Goal: Task Accomplishment & Management: Manage account settings

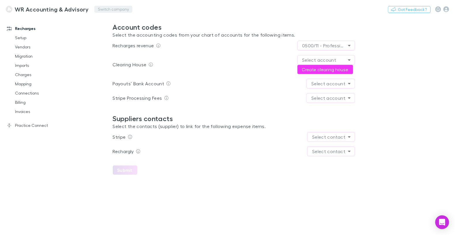
click at [95, 8] on button "Switch company" at bounding box center [113, 9] width 38 height 7
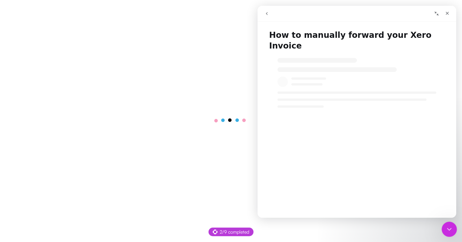
drag, startPoint x: 446, startPoint y: 229, endPoint x: 442, endPoint y: 229, distance: 4.0
click at [445, 230] on icon "Close Intercom Messenger" at bounding box center [448, 228] width 7 height 7
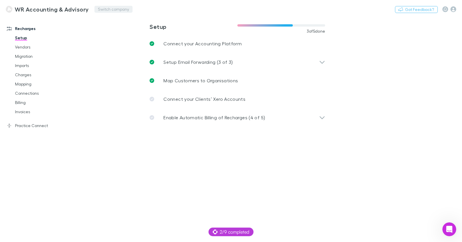
click at [115, 10] on button "Switch company" at bounding box center [113, 9] width 38 height 7
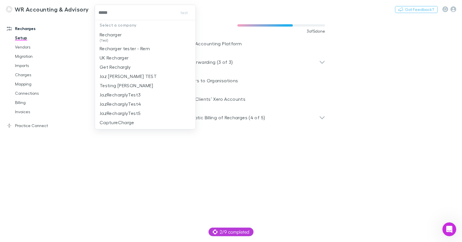
type input "******"
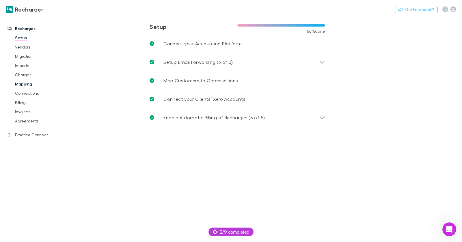
click at [30, 83] on link "Mapping" at bounding box center [40, 83] width 63 height 9
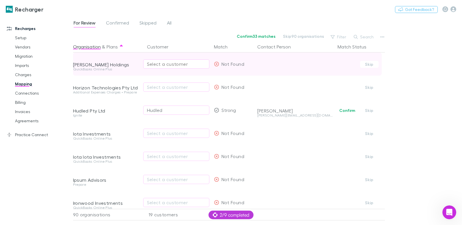
click at [160, 64] on div "Select a customer" at bounding box center [176, 64] width 59 height 7
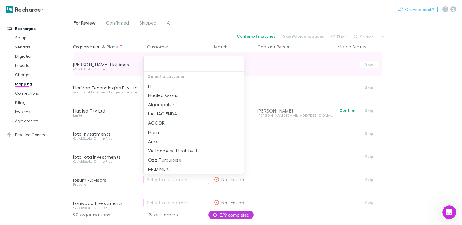
type input "*"
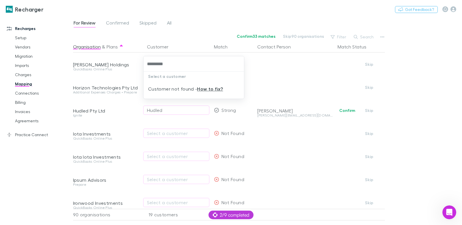
type input "*********"
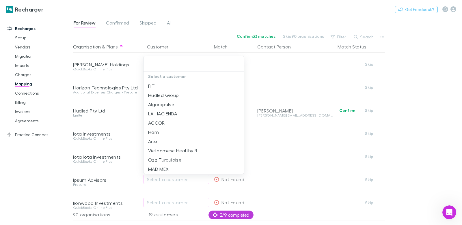
click at [383, 37] on div at bounding box center [231, 112] width 462 height 225
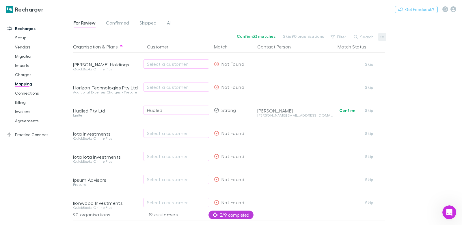
click at [381, 37] on icon "button" at bounding box center [382, 37] width 4 height 5
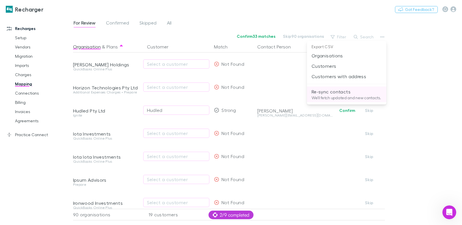
click at [340, 98] on p "We'll fetch updated and new contacts." at bounding box center [346, 97] width 70 height 5
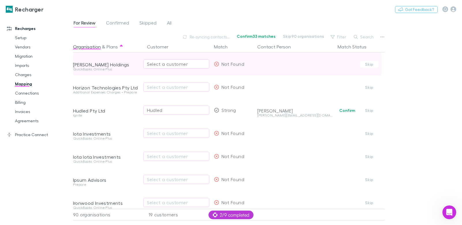
click at [179, 65] on div "Select a customer" at bounding box center [176, 64] width 59 height 7
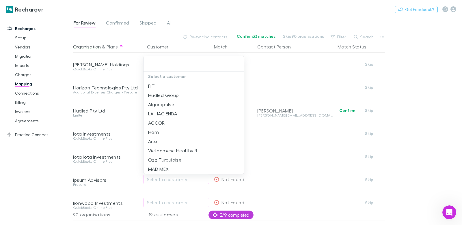
click at [55, 173] on div at bounding box center [231, 112] width 462 height 225
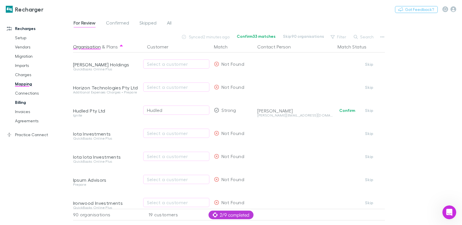
click at [26, 104] on link "Billing" at bounding box center [40, 102] width 63 height 9
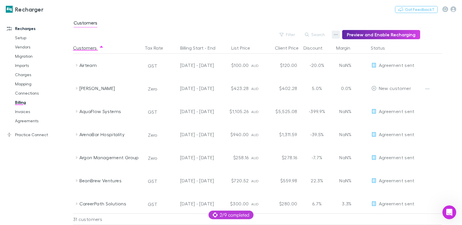
click at [337, 35] on icon "button" at bounding box center [335, 34] width 4 height 5
click at [299, 67] on li "Admin Fee" at bounding box center [302, 64] width 79 height 10
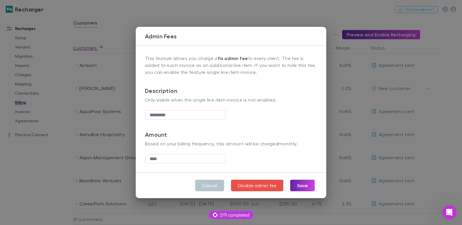
click at [121, 87] on div "Admin Fees This feature allows you charge a fix admin fee to every client. The …" at bounding box center [231, 112] width 462 height 225
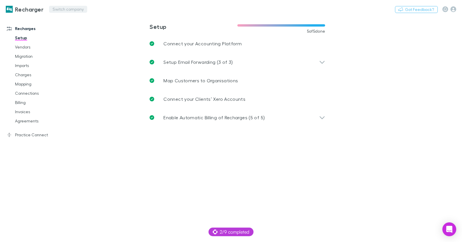
click at [53, 8] on button "Switch company" at bounding box center [68, 9] width 38 height 7
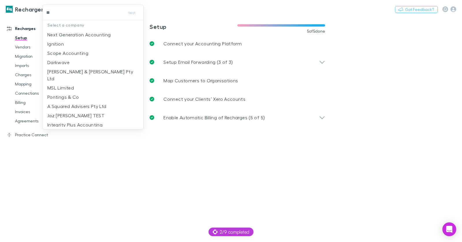
type input "***"
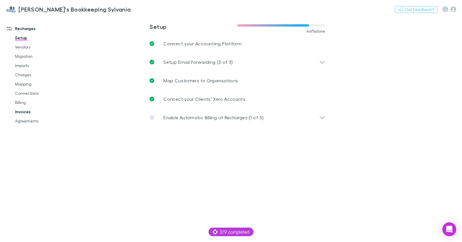
click at [27, 114] on link "Invoices" at bounding box center [40, 111] width 63 height 9
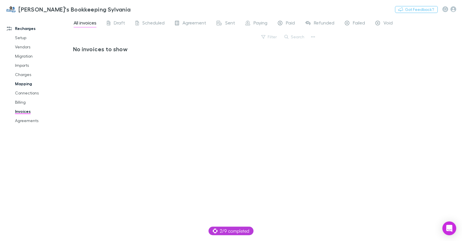
click at [32, 84] on link "Mapping" at bounding box center [40, 83] width 63 height 9
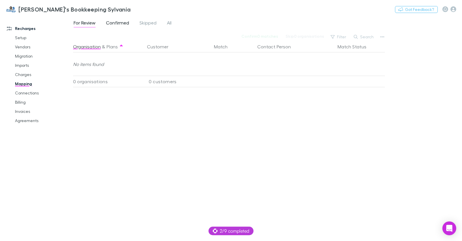
click at [119, 21] on span "Confirmed" at bounding box center [117, 23] width 23 height 7
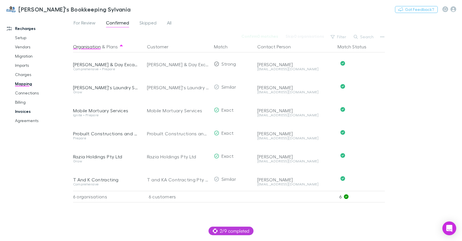
click at [23, 111] on link "Invoices" at bounding box center [40, 111] width 63 height 9
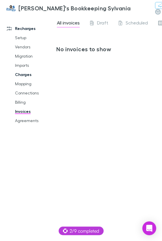
click at [30, 77] on link "Charges" at bounding box center [32, 74] width 46 height 9
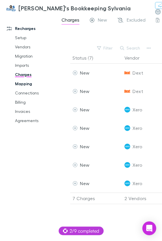
click at [23, 87] on link "Mapping" at bounding box center [32, 83] width 46 height 9
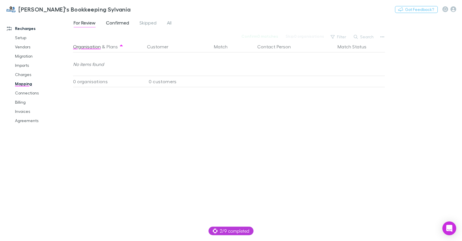
click at [117, 22] on span "Confirmed" at bounding box center [117, 23] width 23 height 7
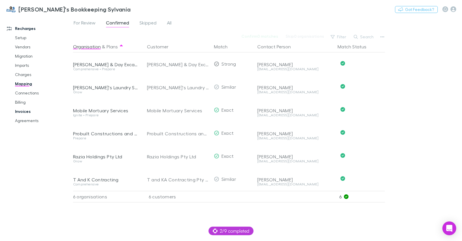
click at [27, 113] on link "Invoices" at bounding box center [40, 111] width 63 height 9
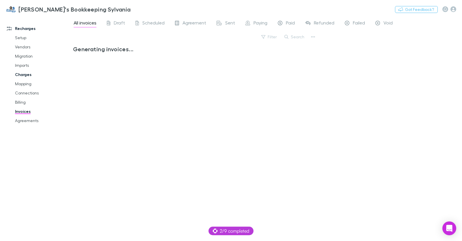
click at [26, 75] on link "Charges" at bounding box center [40, 74] width 63 height 9
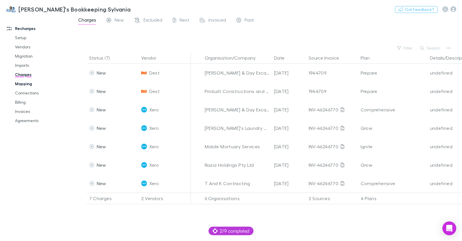
click at [21, 83] on link "Mapping" at bounding box center [40, 83] width 63 height 9
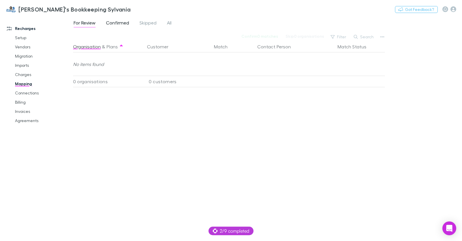
click at [111, 24] on span "Confirmed" at bounding box center [117, 23] width 23 height 7
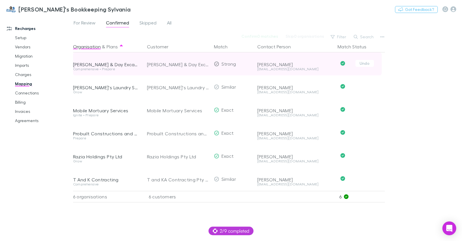
click at [164, 67] on div "Cain & Day Excavations" at bounding box center [178, 64] width 62 height 23
click at [88, 64] on div "Cain & Day Excavations Pty Ltd" at bounding box center [106, 65] width 67 height 6
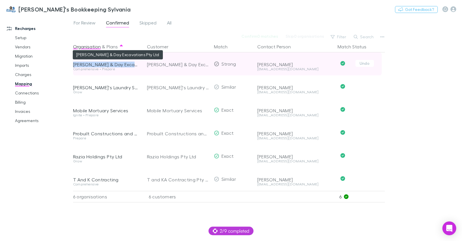
click at [88, 64] on div "Cain & Day Excavations Pty Ltd" at bounding box center [106, 65] width 67 height 6
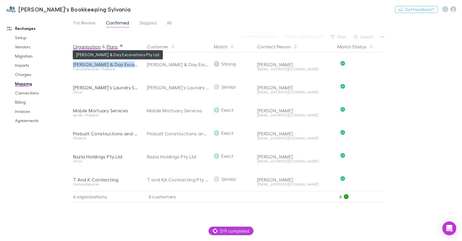
copy div "Cain & Day Excavations Pty Ltd"
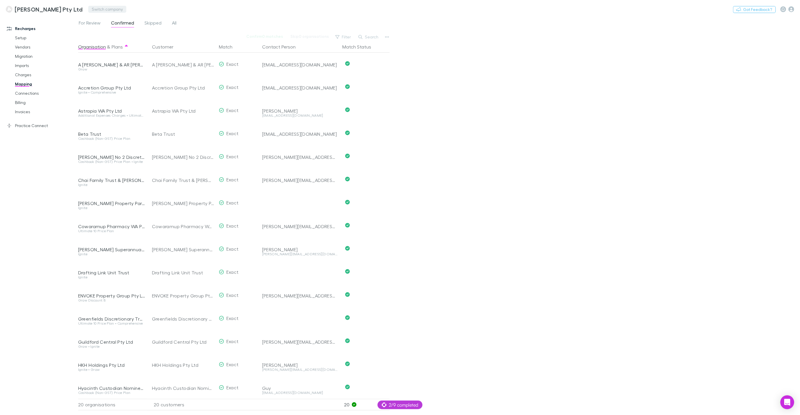
click at [101, 8] on button "Switch company" at bounding box center [107, 9] width 38 height 7
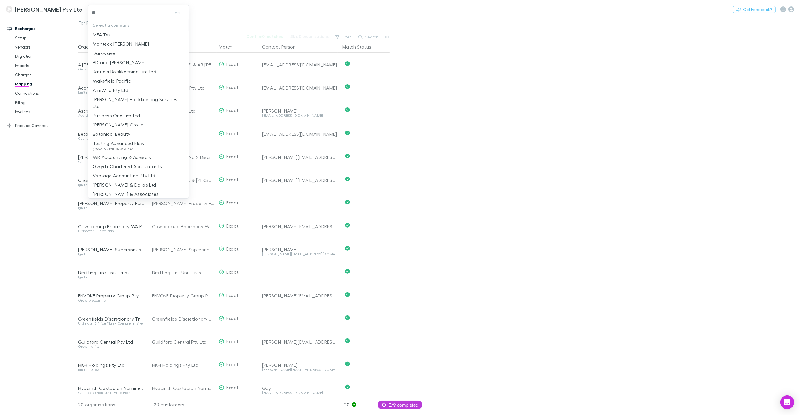
type input "***"
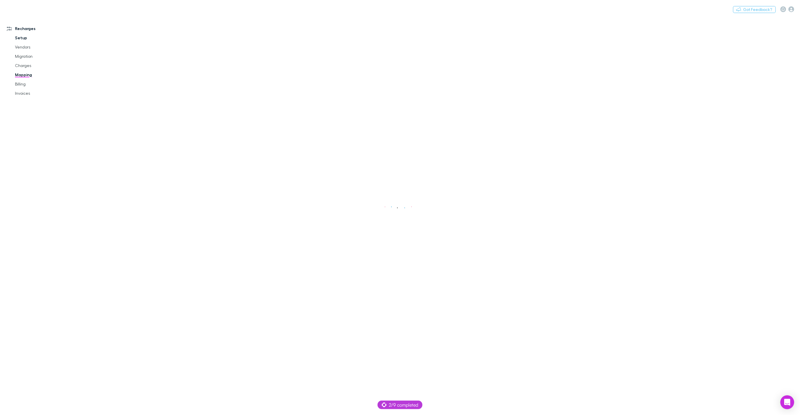
click at [20, 37] on link "Setup" at bounding box center [43, 37] width 68 height 9
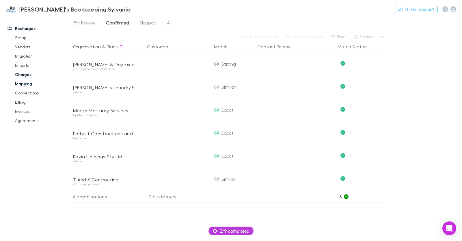
click at [27, 74] on link "Charges" at bounding box center [40, 74] width 63 height 9
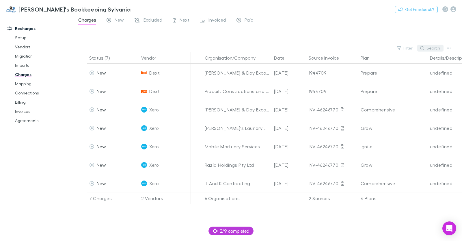
click at [433, 48] on button "Search" at bounding box center [430, 48] width 26 height 7
paste input "**********"
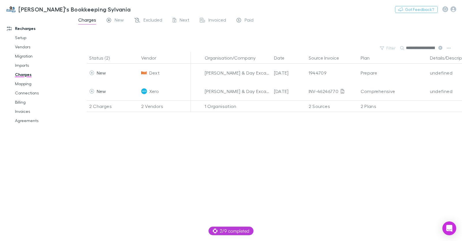
scroll to position [0, 25]
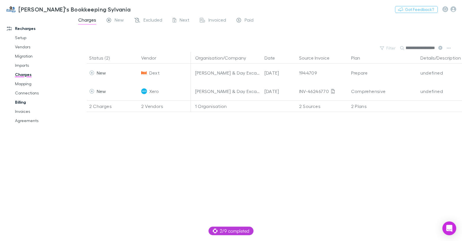
type input "**********"
click at [25, 98] on link "Billing" at bounding box center [40, 102] width 63 height 9
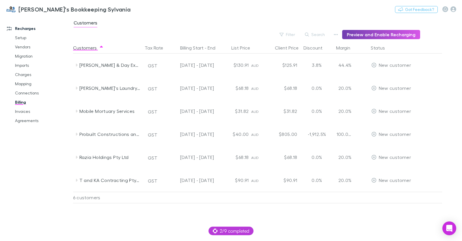
click at [372, 36] on button "Preview and Enable Recharging" at bounding box center [381, 34] width 78 height 9
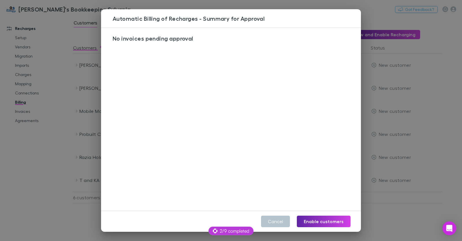
click at [224, 82] on div "No invoices pending approval" at bounding box center [231, 119] width 260 height 183
click at [221, 87] on div "No invoices pending approval" at bounding box center [231, 119] width 260 height 183
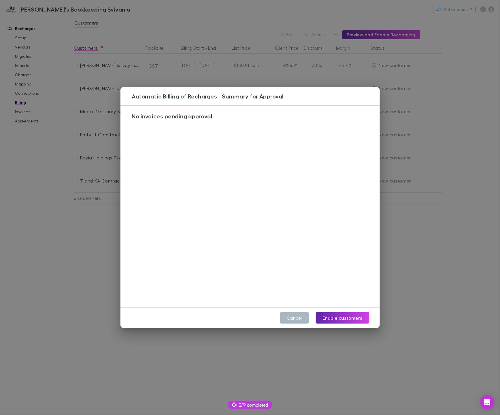
click at [293, 241] on button "Cancel" at bounding box center [294, 318] width 29 height 12
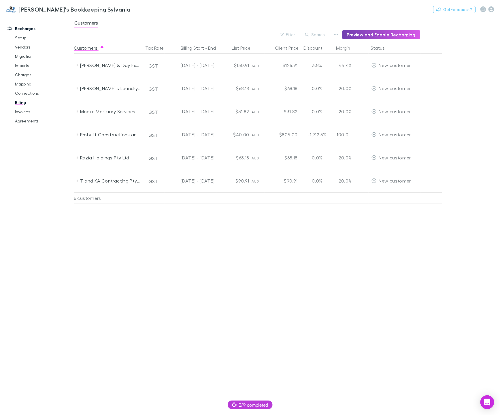
click at [374, 34] on button "Preview and Enable Recharging" at bounding box center [382, 34] width 78 height 9
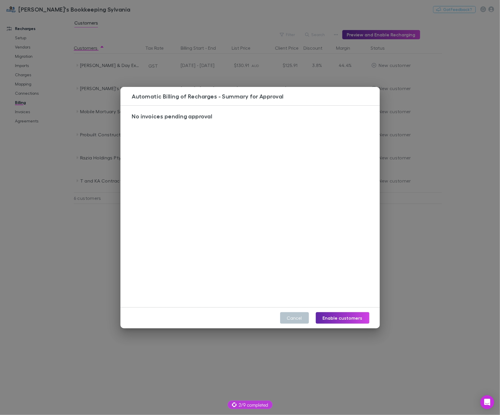
click at [74, 241] on div "Automatic Billing of Recharges - Summary for Approval No invoices pending appro…" at bounding box center [250, 207] width 500 height 415
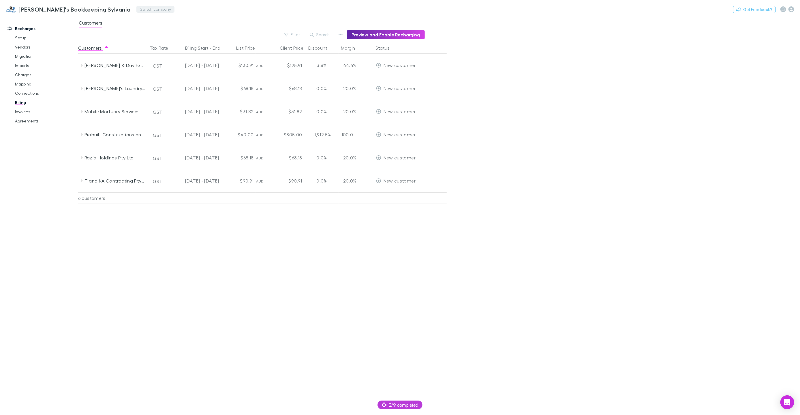
click at [136, 12] on button "Switch company" at bounding box center [155, 9] width 38 height 7
type input "***"
click at [136, 31] on p "361 Degree Consultancy Pte Ltd" at bounding box center [137, 34] width 69 height 7
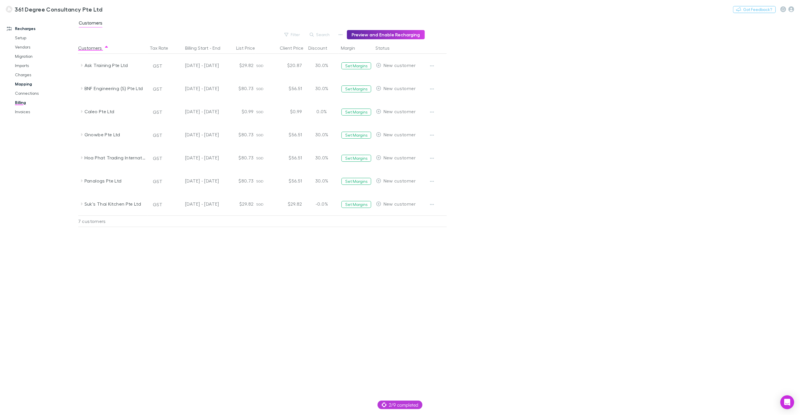
click at [28, 85] on link "Mapping" at bounding box center [43, 83] width 68 height 9
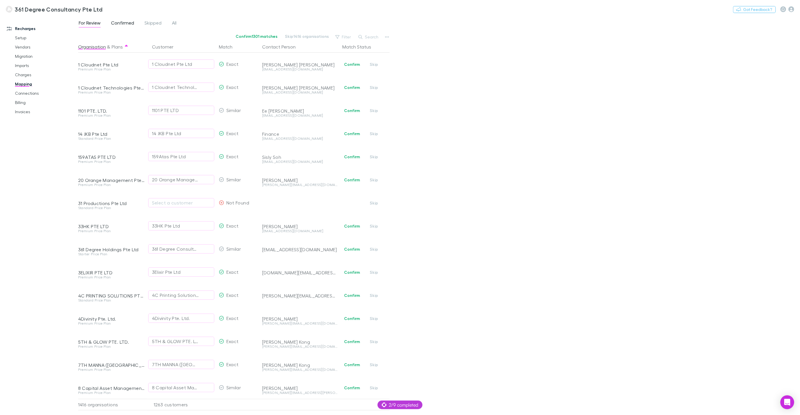
click at [116, 25] on span "Confirmed" at bounding box center [122, 23] width 23 height 7
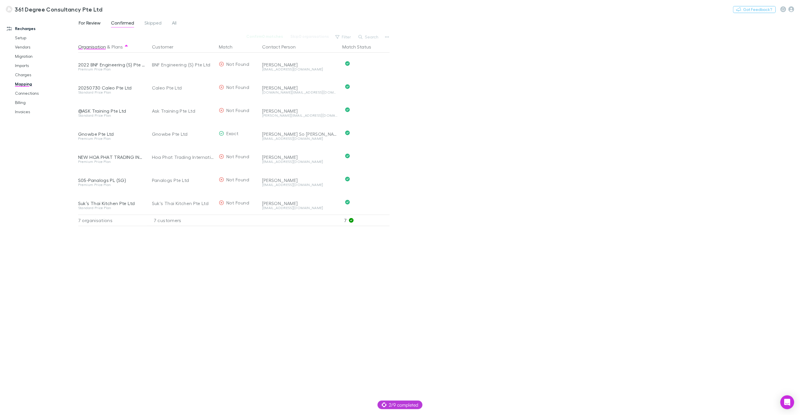
click at [87, 22] on span "For Review" at bounding box center [90, 23] width 22 height 7
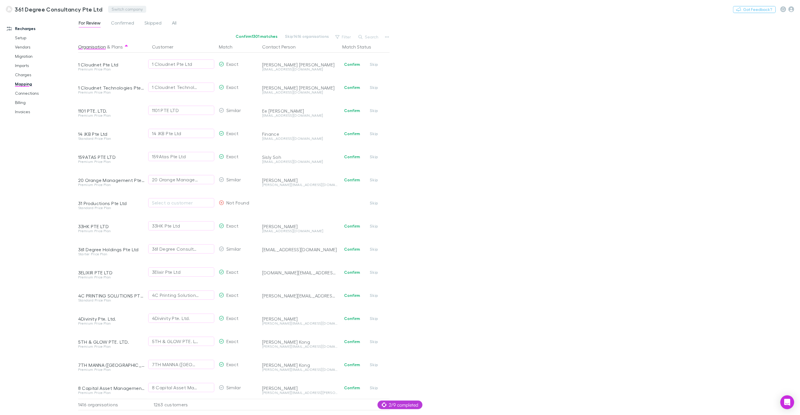
click at [115, 9] on button "Switch company" at bounding box center [127, 9] width 38 height 7
type input "*****"
click at [146, 35] on p "Marshall Michael Pty Ltd" at bounding box center [138, 34] width 52 height 7
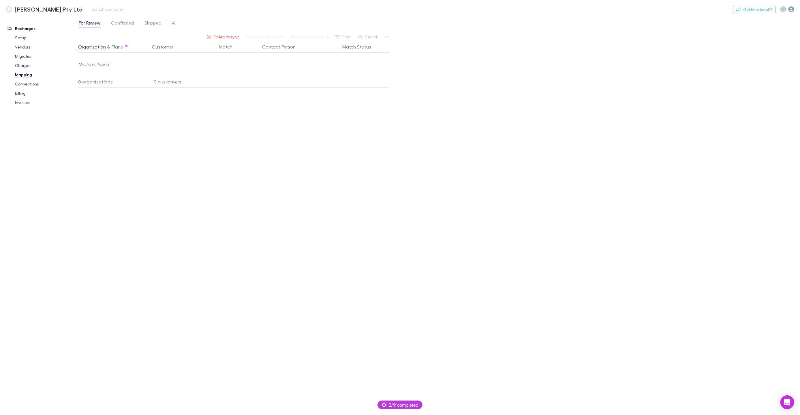
click at [461, 11] on icon "button" at bounding box center [792, 9] width 6 height 6
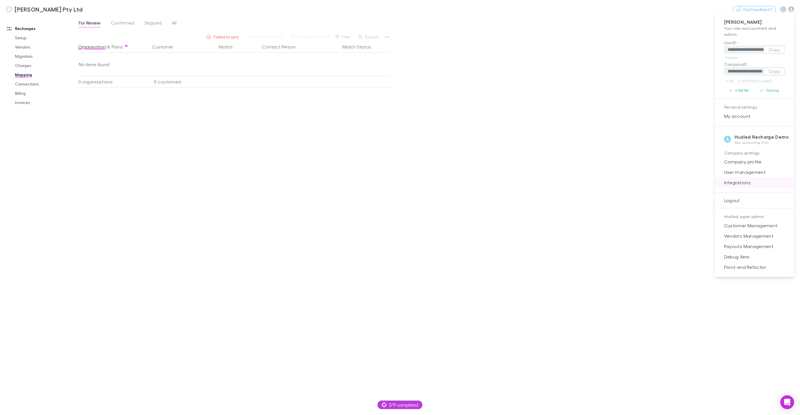
click at [461, 182] on span "Integrations" at bounding box center [755, 182] width 70 height 7
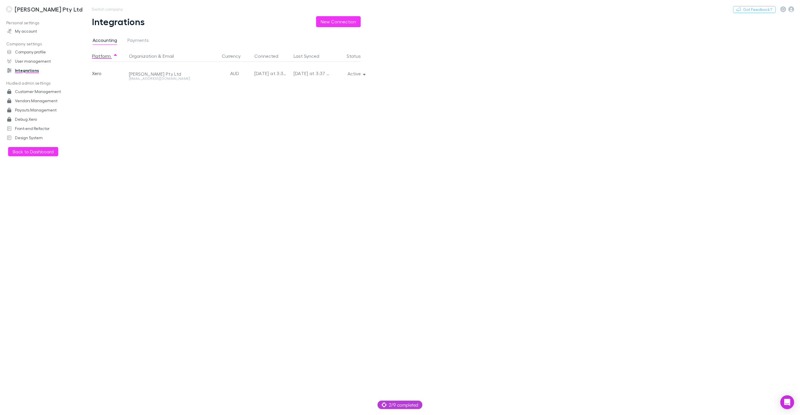
click at [27, 6] on h3 "Marshall Michael Pty Ltd" at bounding box center [49, 9] width 68 height 7
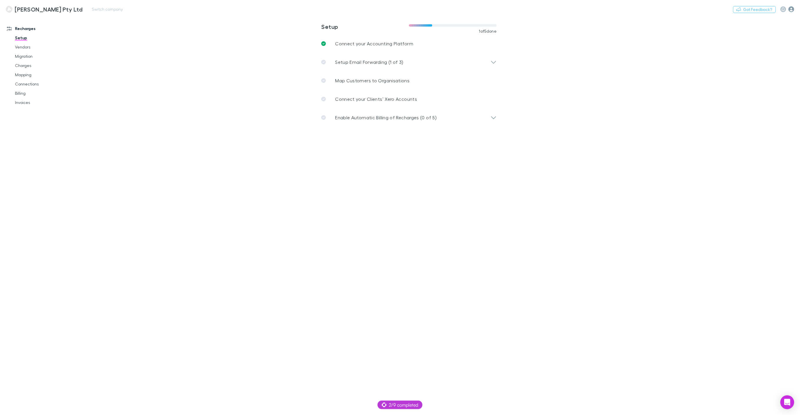
click at [461, 10] on icon "button" at bounding box center [792, 9] width 6 height 6
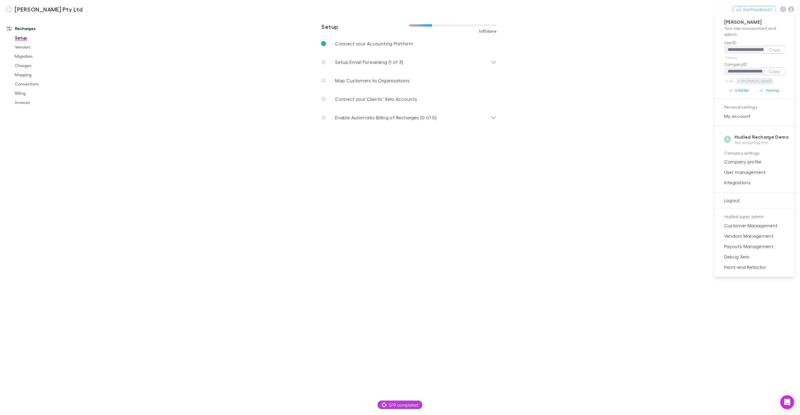
click at [461, 82] on link "In DB (RECH)" at bounding box center [754, 81] width 37 height 7
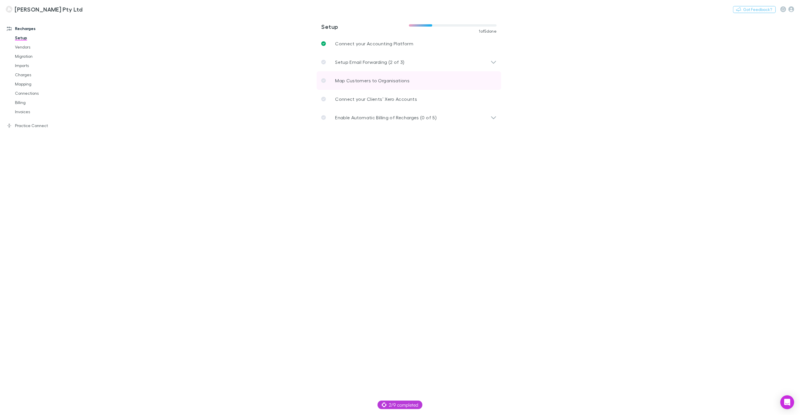
click at [415, 82] on link "Map Customers to Organisations" at bounding box center [409, 80] width 185 height 18
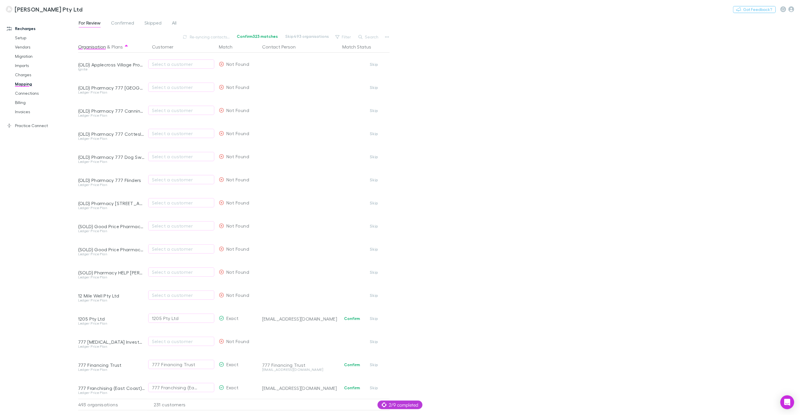
drag, startPoint x: 695, startPoint y: 30, endPoint x: 705, endPoint y: 29, distance: 9.9
click at [700, 29] on div "For Review Confirmed Skipped All Re-syncing contacts... Confirm 323 matches Ski…" at bounding box center [439, 215] width 722 height 398
click at [791, 11] on icon "button" at bounding box center [792, 9] width 6 height 6
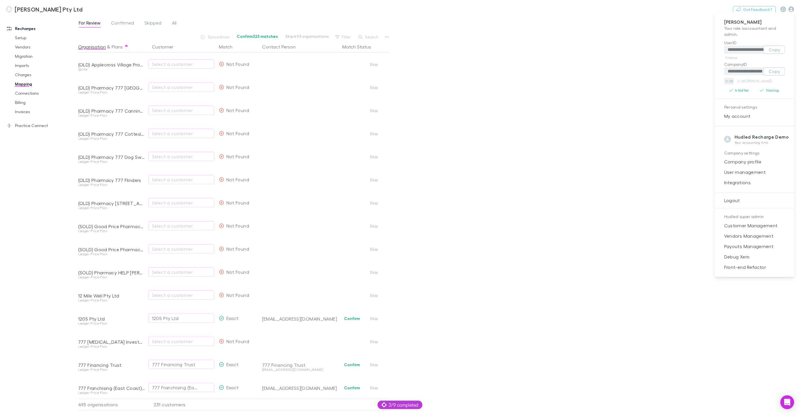
click at [729, 80] on link "In DB" at bounding box center [729, 81] width 10 height 7
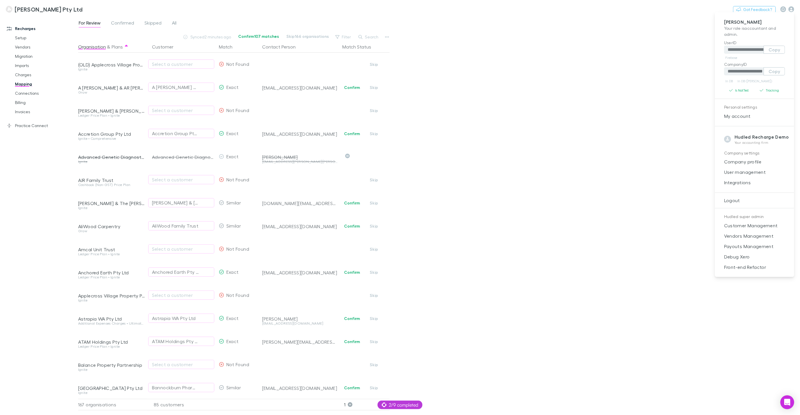
drag, startPoint x: 507, startPoint y: 44, endPoint x: 663, endPoint y: 61, distance: 157.3
click at [508, 43] on div at bounding box center [400, 207] width 800 height 415
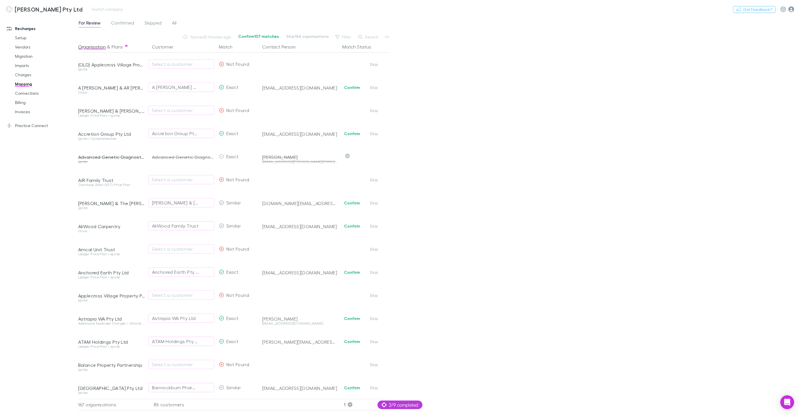
click at [795, 10] on div "Nothing Got Feedback?" at bounding box center [766, 8] width 67 height 7
click at [793, 10] on icon "button" at bounding box center [792, 9] width 6 height 6
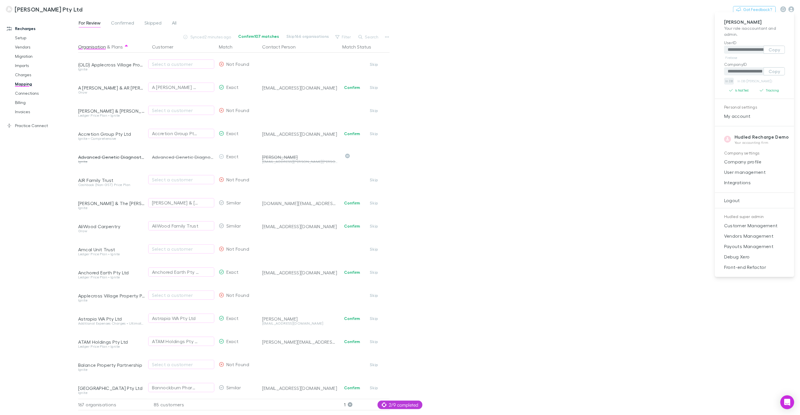
click at [730, 81] on link "In DB" at bounding box center [729, 81] width 10 height 7
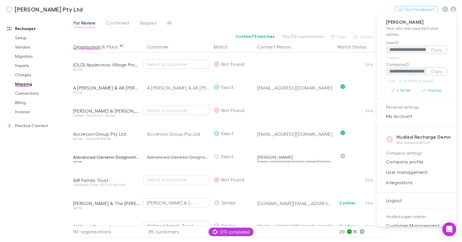
drag, startPoint x: 36, startPoint y: 122, endPoint x: 36, endPoint y: 125, distance: 3.7
click at [36, 122] on div at bounding box center [231, 121] width 462 height 242
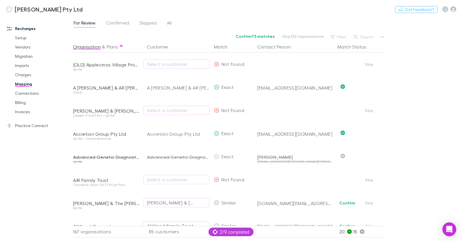
click at [36, 126] on div "**********" at bounding box center [231, 121] width 462 height 242
click at [36, 127] on link "Practice Connect" at bounding box center [36, 125] width 71 height 9
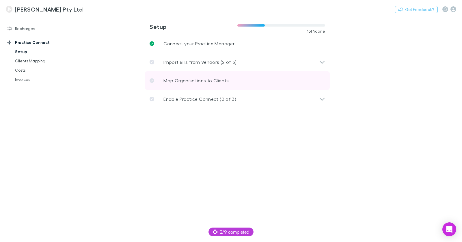
click at [180, 78] on p "Map Organisations to Clients" at bounding box center [195, 80] width 65 height 7
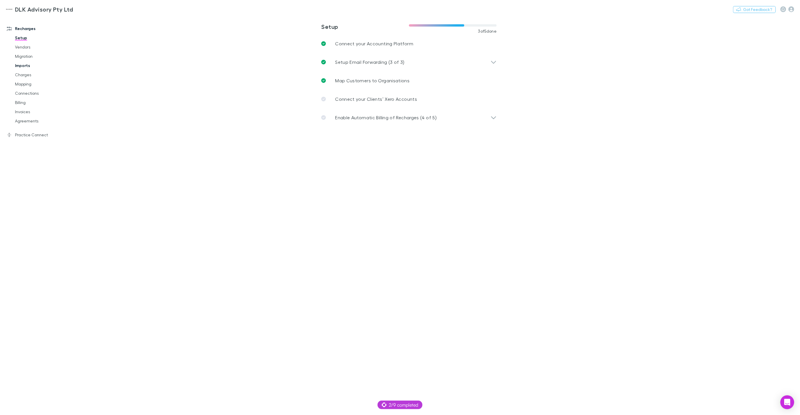
click at [24, 65] on link "Imports" at bounding box center [43, 65] width 68 height 9
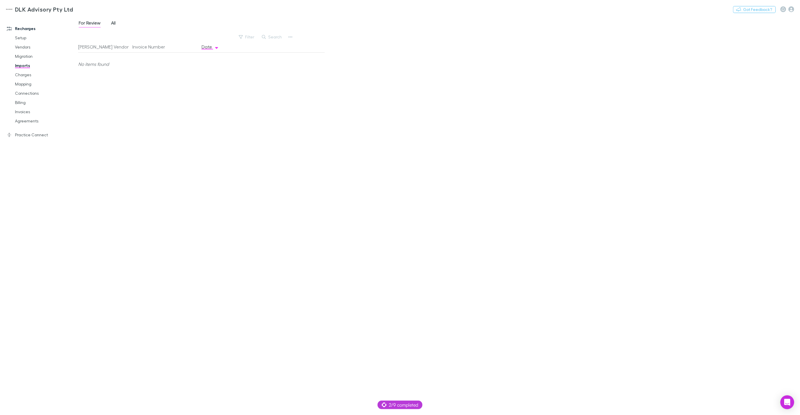
click at [110, 21] on link "All" at bounding box center [113, 23] width 6 height 9
click at [28, 74] on link "Charges" at bounding box center [43, 74] width 68 height 9
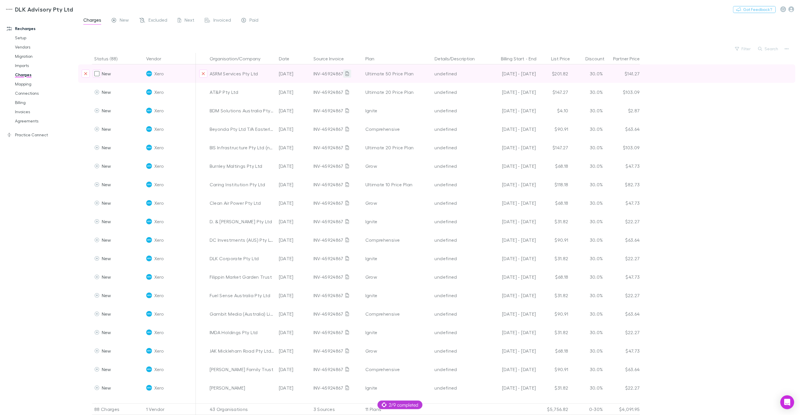
click at [347, 74] on icon at bounding box center [347, 73] width 3 height 5
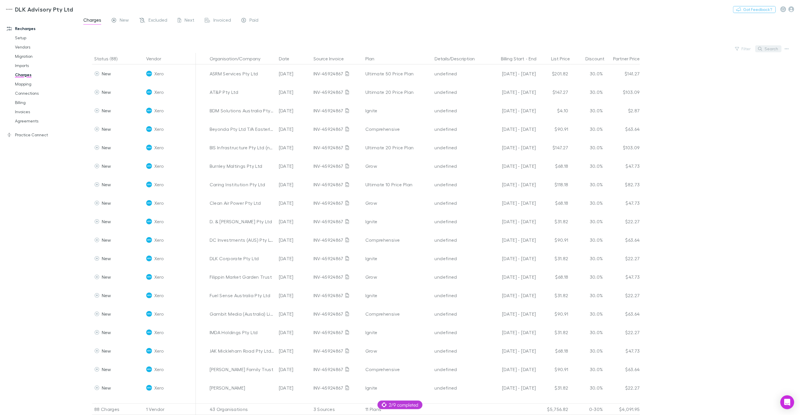
click at [764, 48] on button "Search" at bounding box center [768, 48] width 26 height 7
click at [157, 19] on span "Excluded" at bounding box center [158, 20] width 19 height 7
click at [781, 46] on button "Search" at bounding box center [768, 48] width 26 height 7
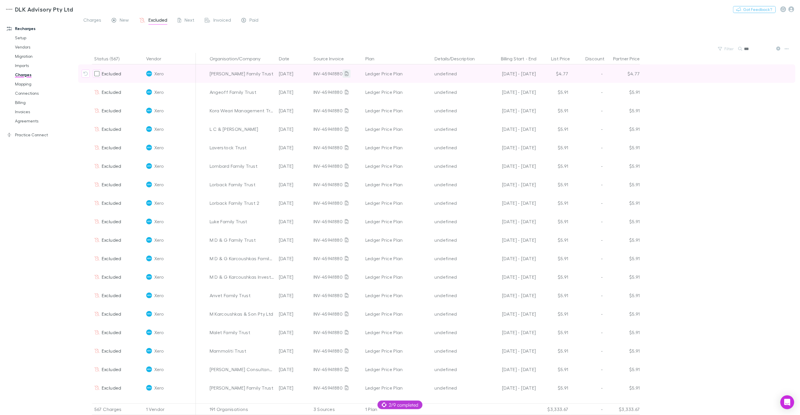
type input "***"
click at [347, 74] on icon at bounding box center [346, 73] width 3 height 5
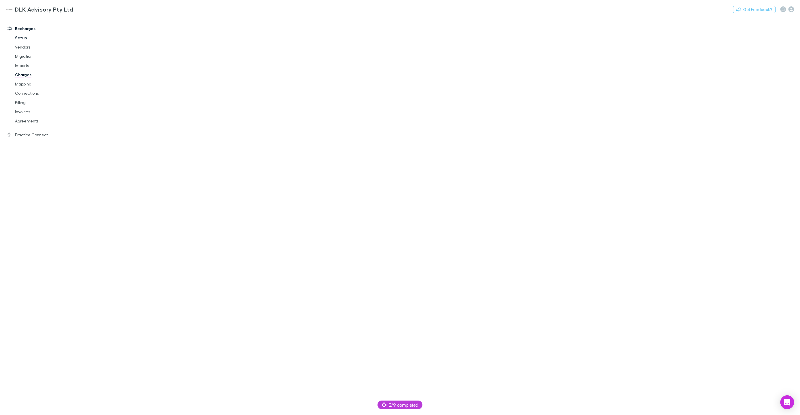
click at [27, 35] on link "Setup" at bounding box center [43, 37] width 68 height 9
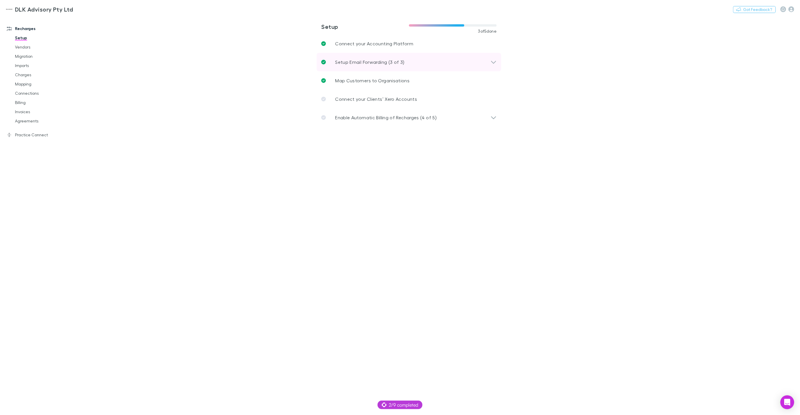
click at [352, 60] on p "Setup Email Forwarding (3 of 3)" at bounding box center [369, 62] width 69 height 7
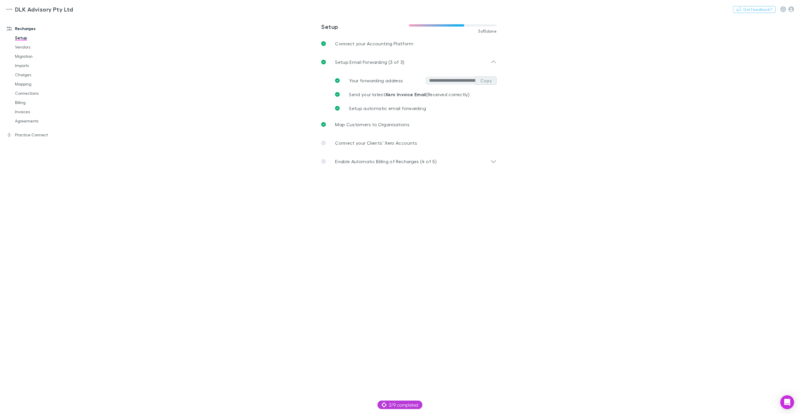
click at [492, 82] on button "Copy" at bounding box center [485, 80] width 21 height 8
click at [787, 404] on icon "Open Intercom Messenger" at bounding box center [787, 401] width 7 height 7
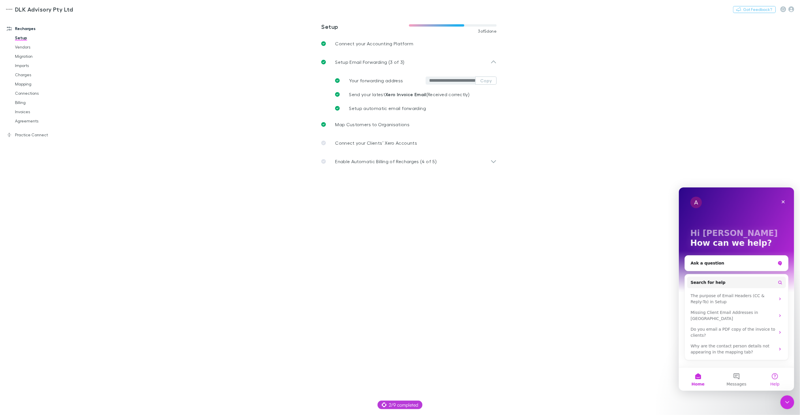
click at [775, 381] on span "Help" at bounding box center [774, 383] width 9 height 4
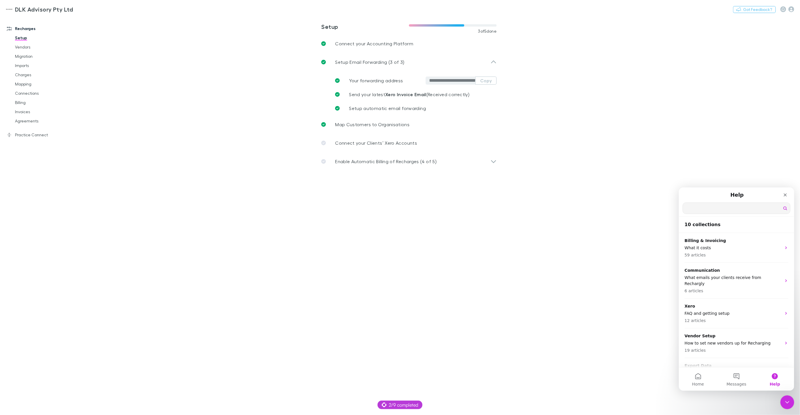
click at [716, 209] on input "Search for help" at bounding box center [736, 207] width 107 height 11
type input "*******"
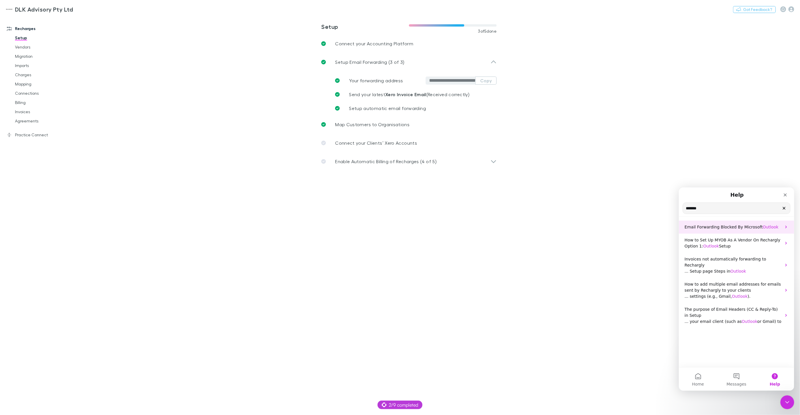
click at [705, 225] on span "Email Forwarding Blocked By Microsoft" at bounding box center [724, 226] width 78 height 5
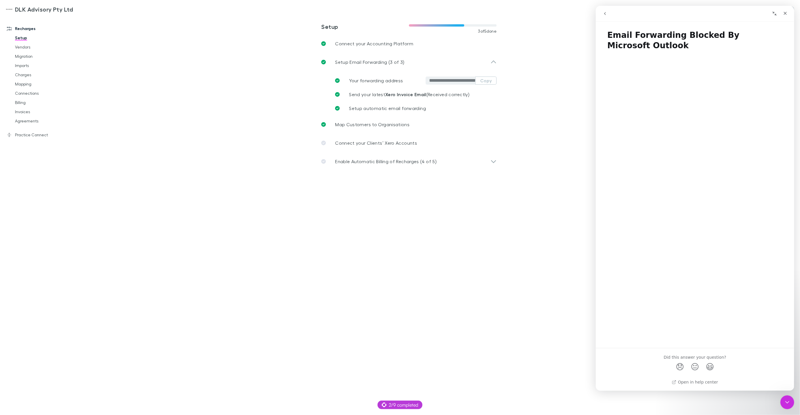
click at [690, 384] on div "Open in help center" at bounding box center [695, 380] width 51 height 8
click at [689, 382] on link "Open in help center" at bounding box center [695, 381] width 46 height 5
click at [29, 75] on link "Charges" at bounding box center [43, 74] width 68 height 9
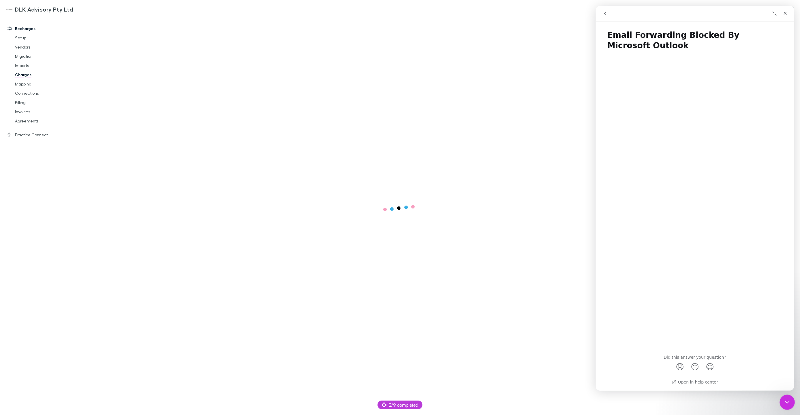
click at [793, 404] on div "Close Intercom Messenger" at bounding box center [787, 401] width 14 height 14
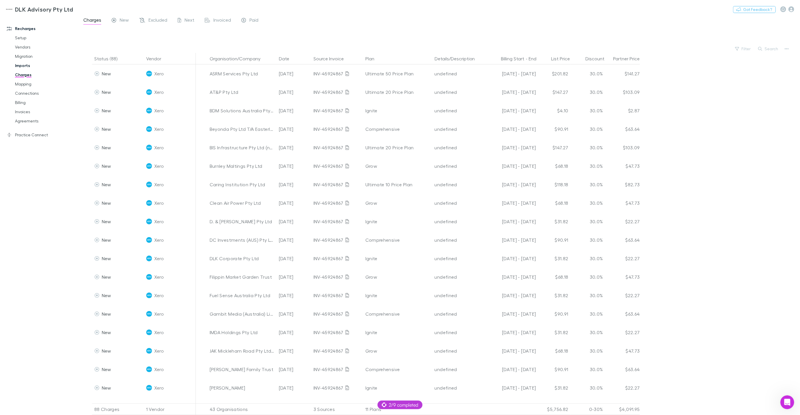
click at [27, 68] on link "Imports" at bounding box center [43, 65] width 68 height 9
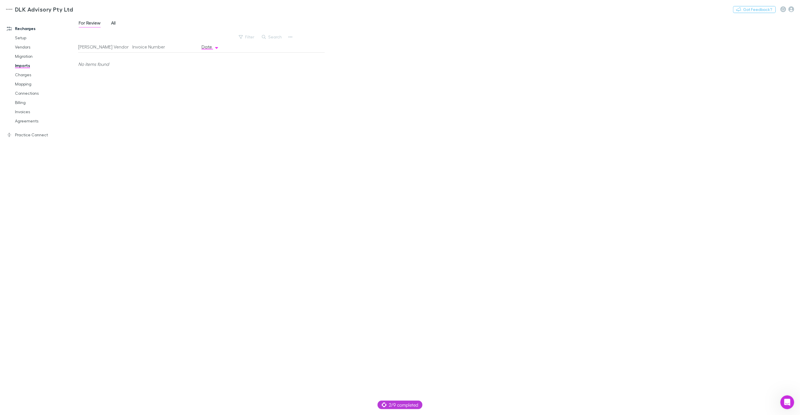
click at [115, 24] on span "All" at bounding box center [113, 23] width 5 height 7
click at [22, 100] on link "Billing" at bounding box center [43, 102] width 68 height 9
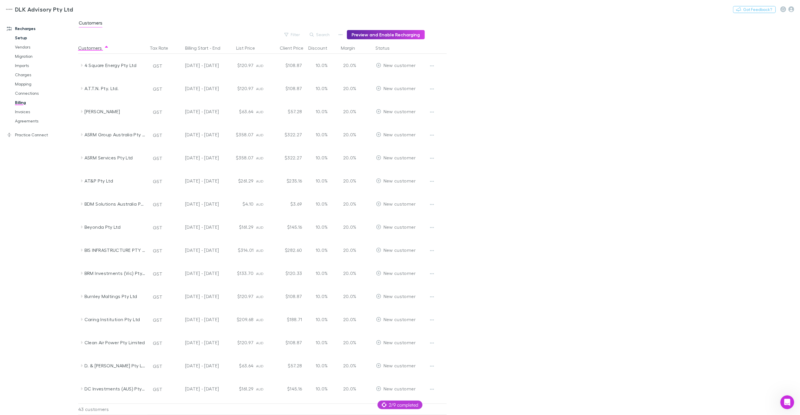
click at [25, 37] on link "Setup" at bounding box center [43, 37] width 68 height 9
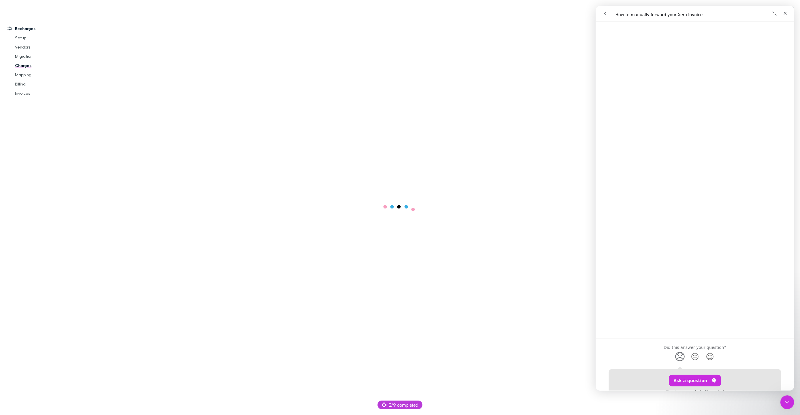
scroll to position [165, 0]
